Goal: Check status: Check status

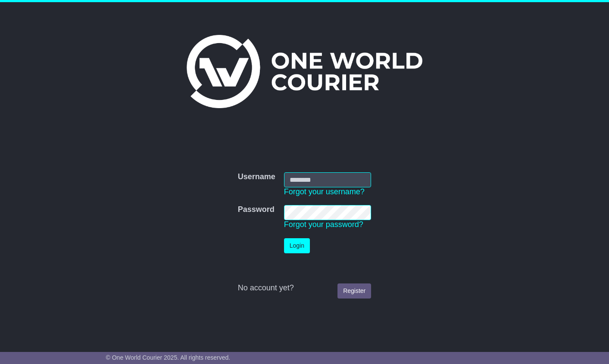
type input "**********"
click at [296, 248] on button "Login" at bounding box center [297, 245] width 26 height 15
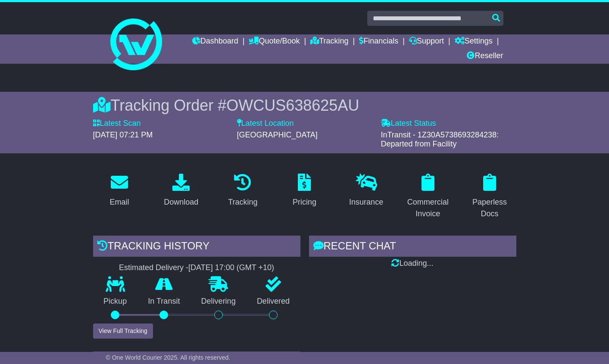
scroll to position [12, 0]
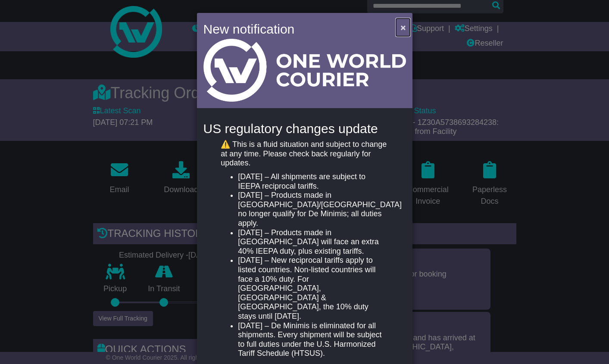
click at [400, 31] on span "×" at bounding box center [402, 27] width 5 height 10
click at [401, 28] on span "×" at bounding box center [402, 27] width 5 height 10
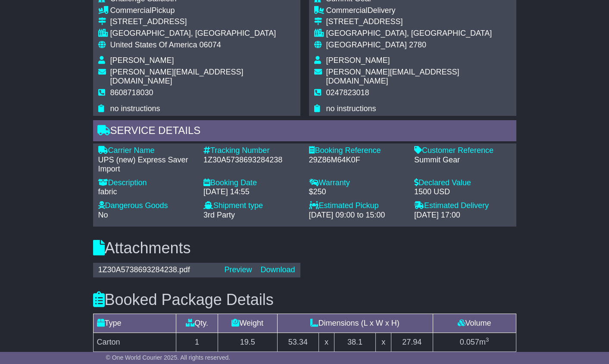
scroll to position [556, 0]
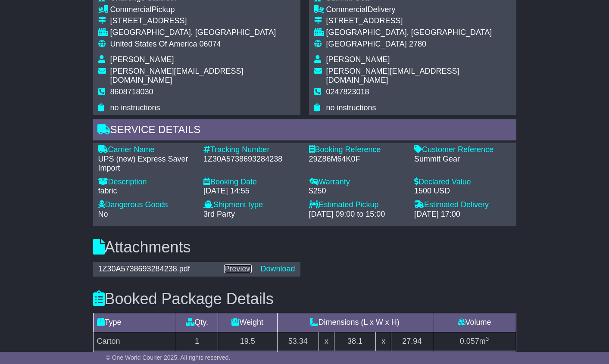
click at [240, 265] on link "Preview" at bounding box center [238, 269] width 28 height 9
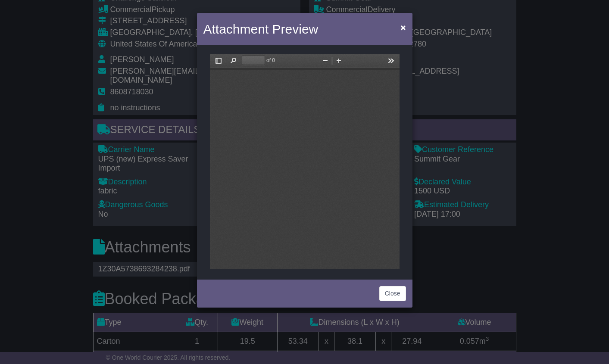
scroll to position [0, 0]
type input "*"
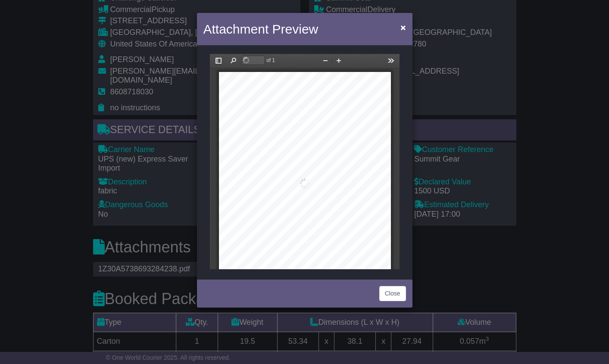
scroll to position [4, 0]
click at [402, 30] on span "×" at bounding box center [402, 27] width 5 height 10
